Goal: Find specific page/section: Find specific page/section

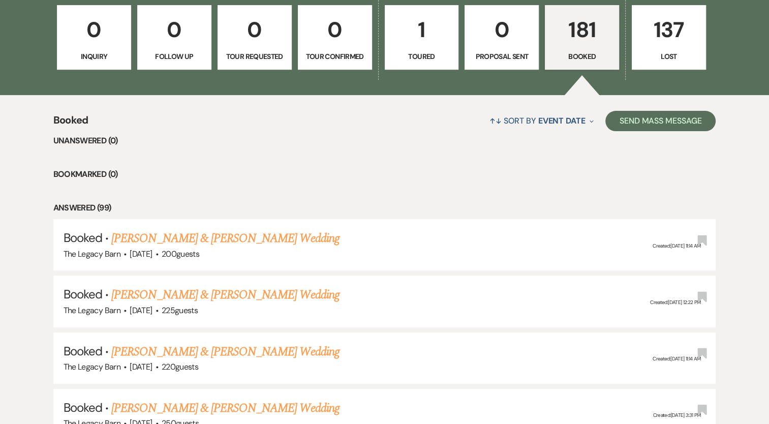
scroll to position [442, 0]
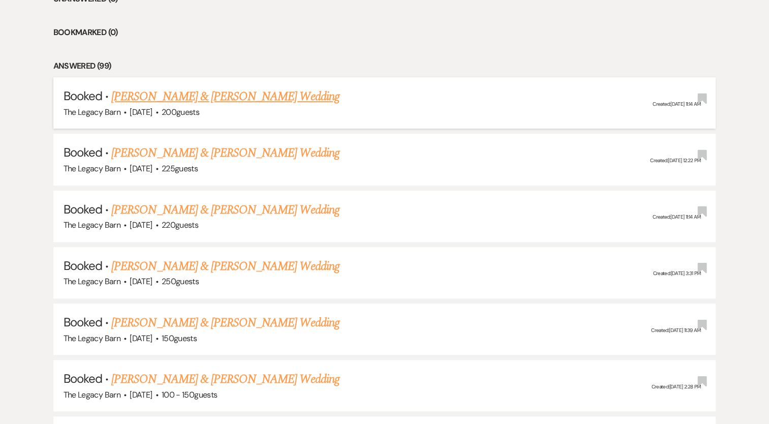
click at [163, 97] on link "[PERSON_NAME] & [PERSON_NAME] Wedding" at bounding box center [225, 96] width 228 height 18
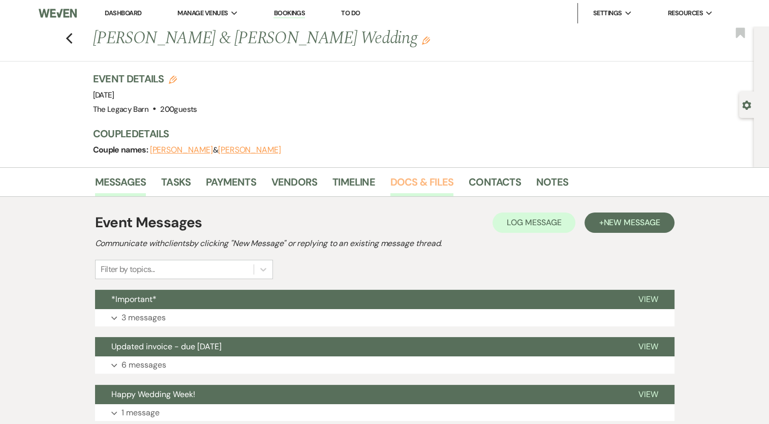
click at [423, 180] on link "Docs & Files" at bounding box center [422, 185] width 63 height 22
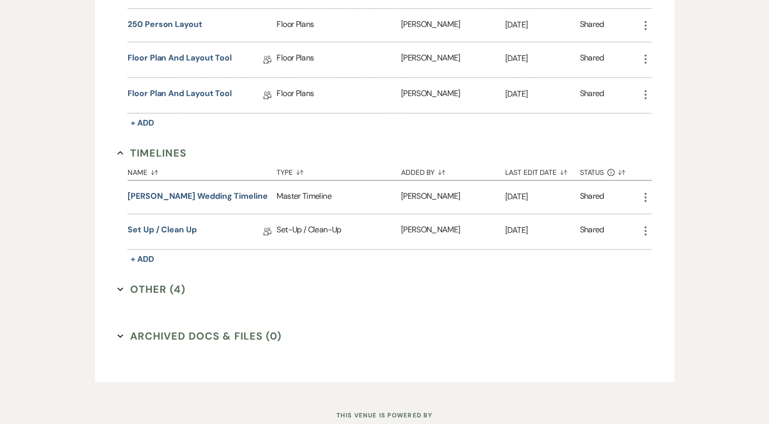
scroll to position [811, 0]
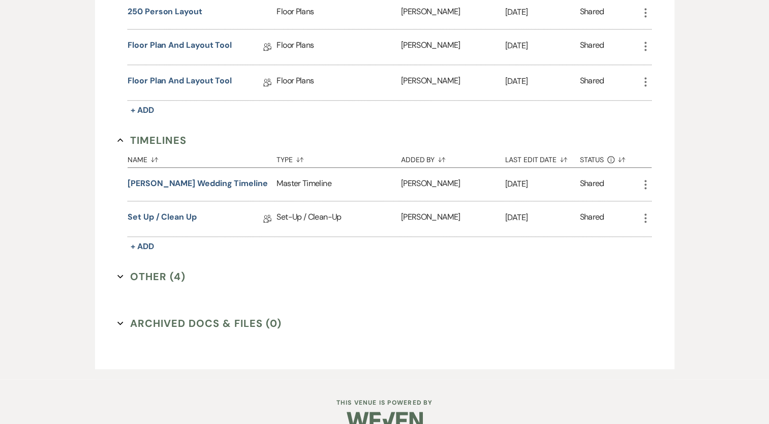
click at [168, 270] on button "Other (4) Expand" at bounding box center [151, 276] width 68 height 15
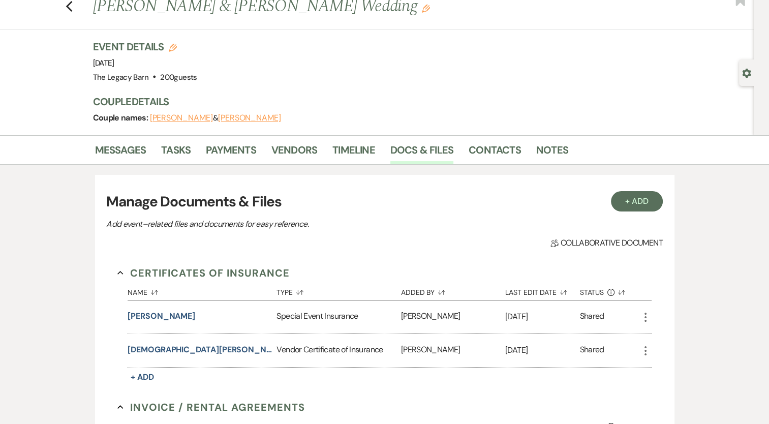
scroll to position [0, 0]
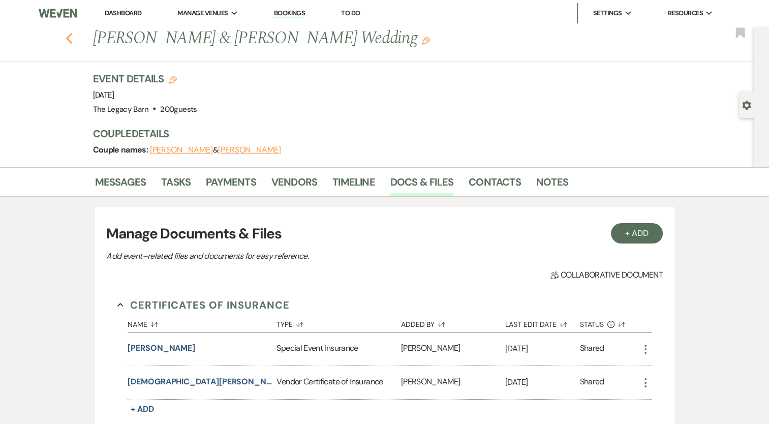
click at [73, 34] on icon "Previous" at bounding box center [70, 39] width 8 height 12
